Goal: Navigation & Orientation: Find specific page/section

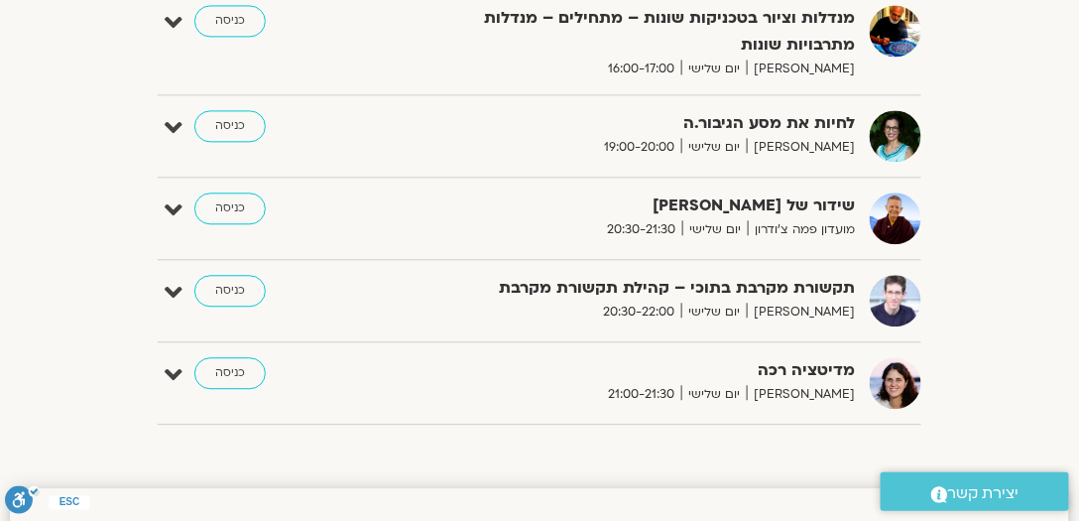
drag, startPoint x: 0, startPoint y: 0, endPoint x: 553, endPoint y: 263, distance: 612.5
drag, startPoint x: 556, startPoint y: 262, endPoint x: 449, endPoint y: 260, distance: 107.1
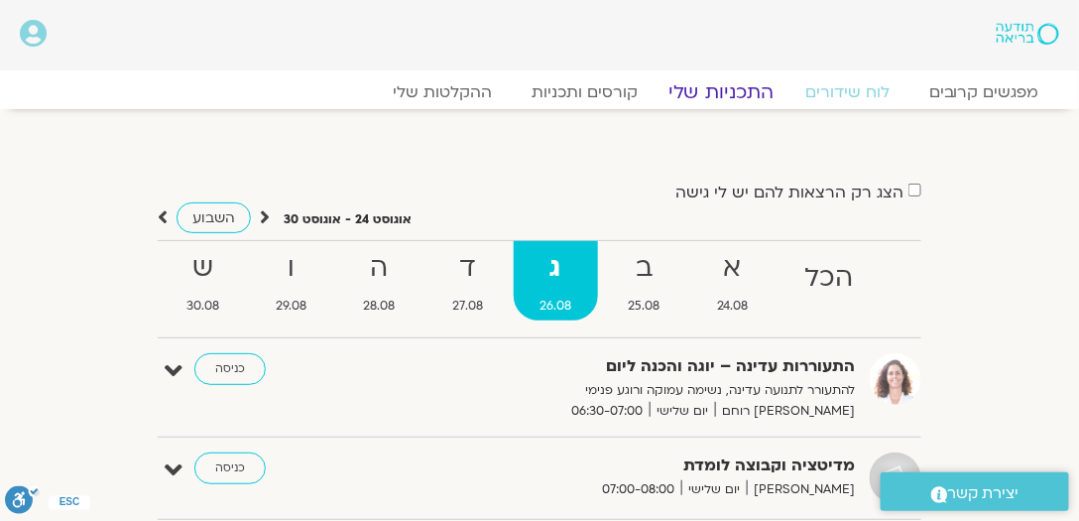
click at [717, 95] on link "התכניות שלי" at bounding box center [721, 92] width 154 height 24
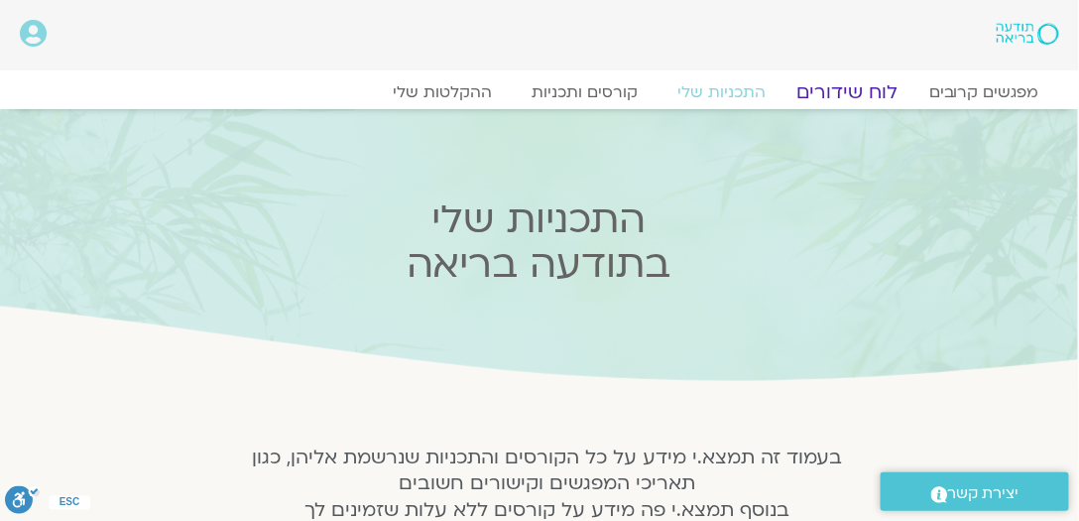
click at [855, 92] on link "לוח שידורים" at bounding box center [847, 92] width 149 height 24
